Goal: Information Seeking & Learning: Learn about a topic

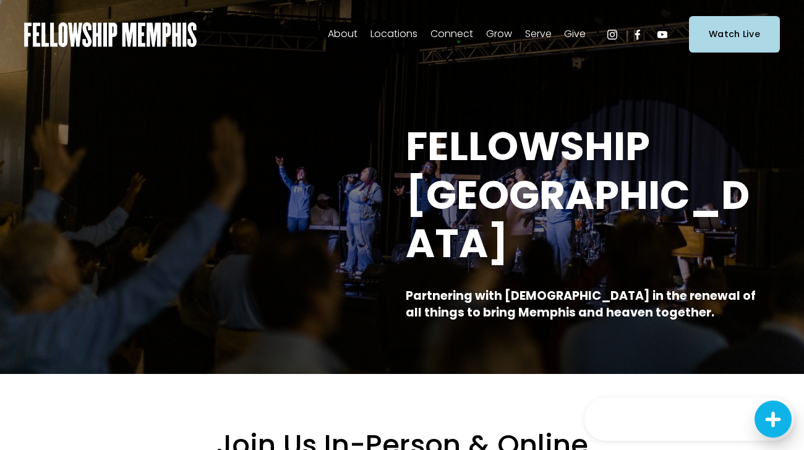
click at [0, 0] on span "Sermons" at bounding box center [0, 0] width 0 height 0
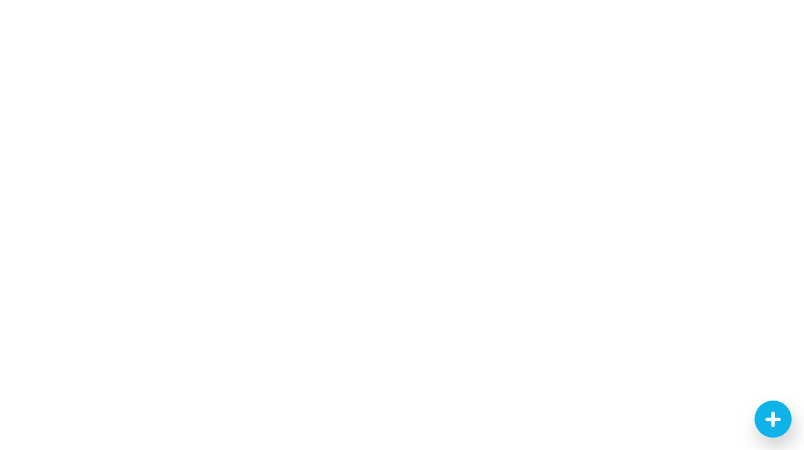
scroll to position [352, 0]
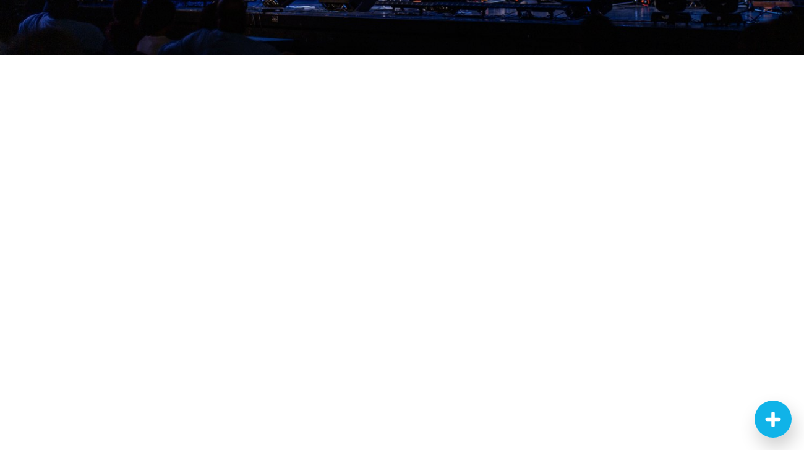
scroll to position [245, 0]
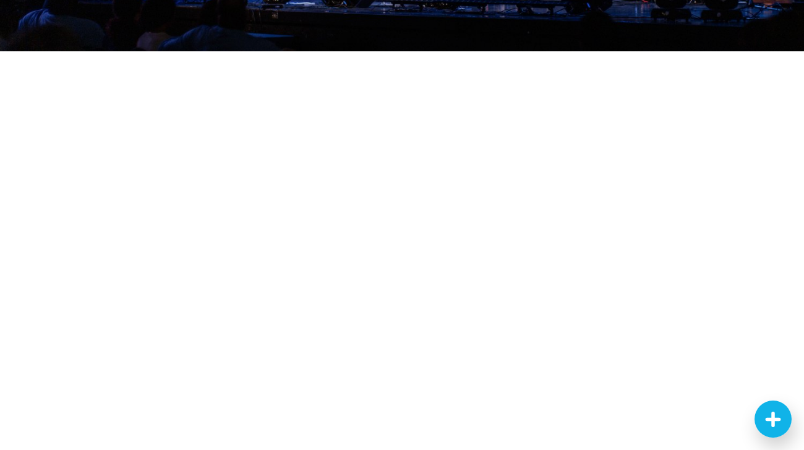
scroll to position [287, 0]
